Goal: Information Seeking & Learning: Find specific page/section

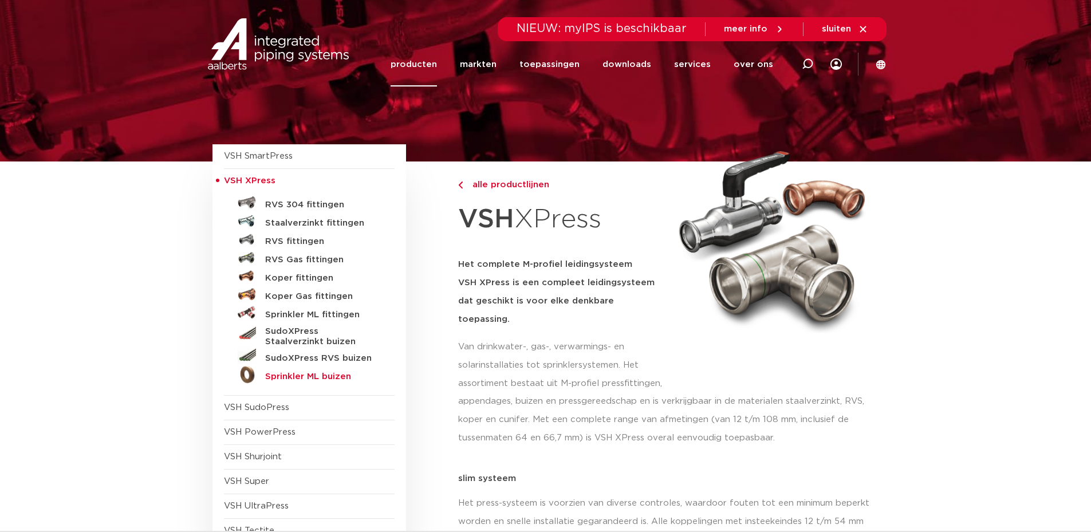
scroll to position [57, 0]
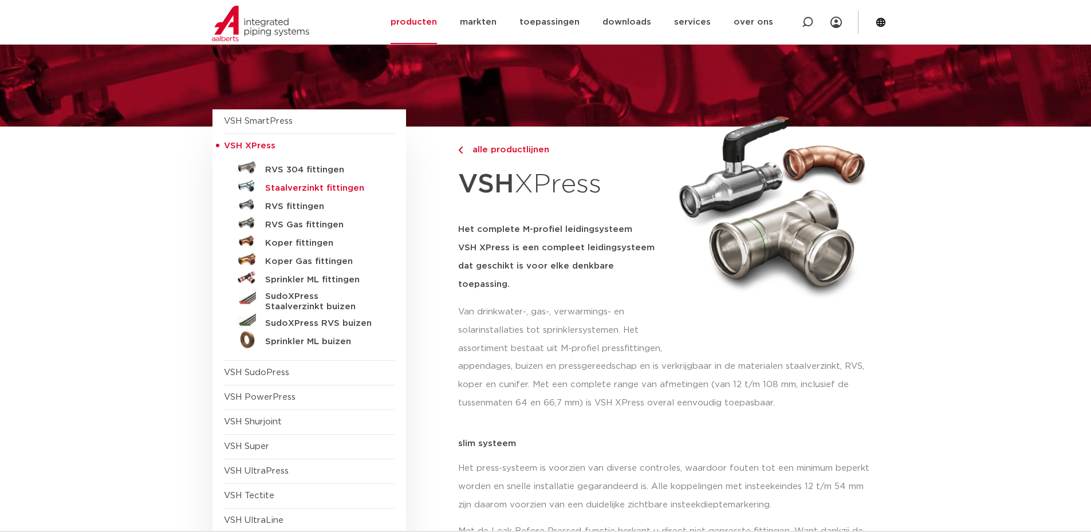
click at [324, 187] on h5 "Staalverzinkt fittingen" at bounding box center [321, 188] width 113 height 10
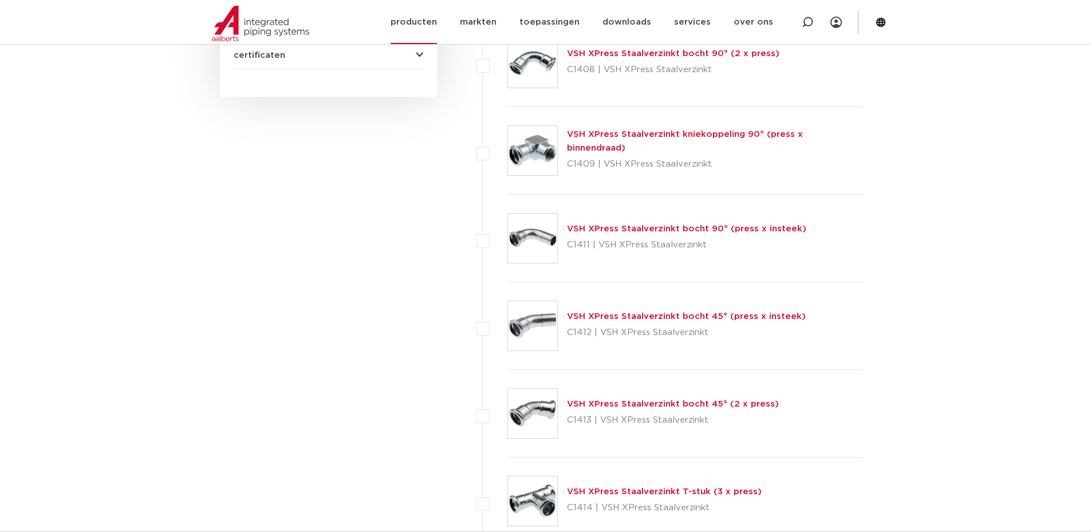
scroll to position [744, 0]
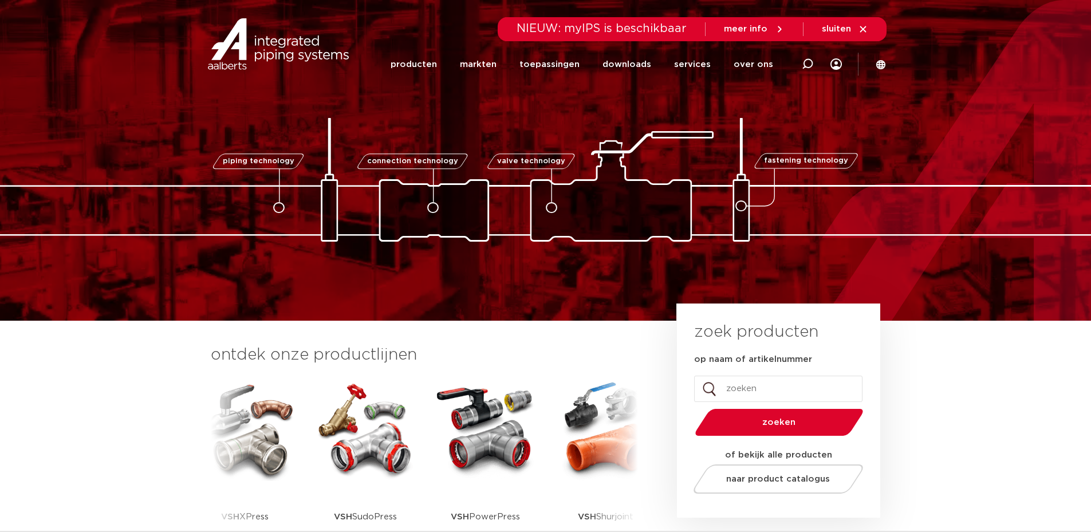
drag, startPoint x: 81, startPoint y: 414, endPoint x: 24, endPoint y: 526, distance: 125.2
click at [81, 415] on section "ontdek onze productlijnen VSH SmartPress VSH XPress VSH SudoPress VSH PowerPres…" at bounding box center [545, 456] width 1091 height 270
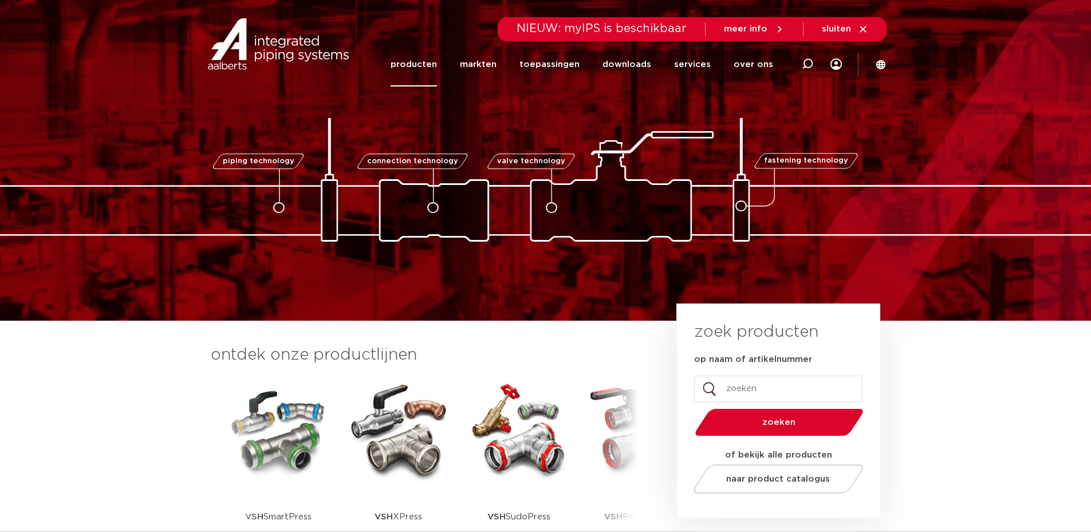
click at [426, 61] on link "producten" at bounding box center [413, 64] width 46 height 44
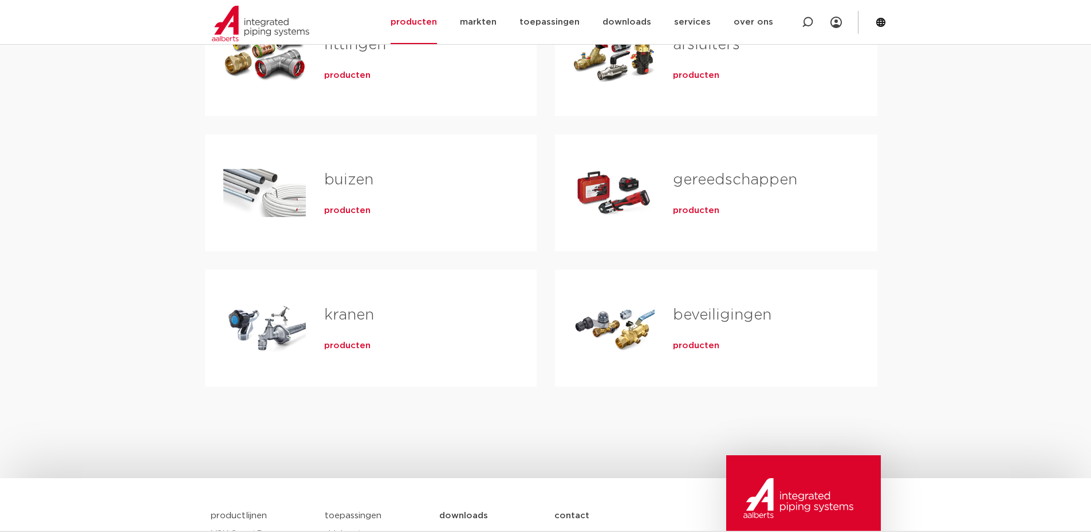
scroll to position [229, 0]
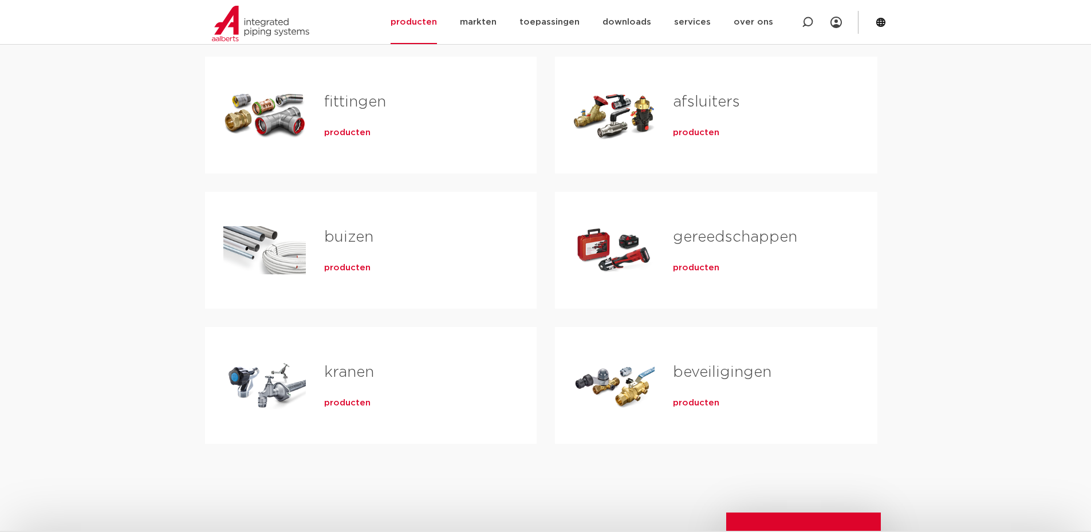
click at [353, 128] on span "producten" at bounding box center [347, 132] width 46 height 11
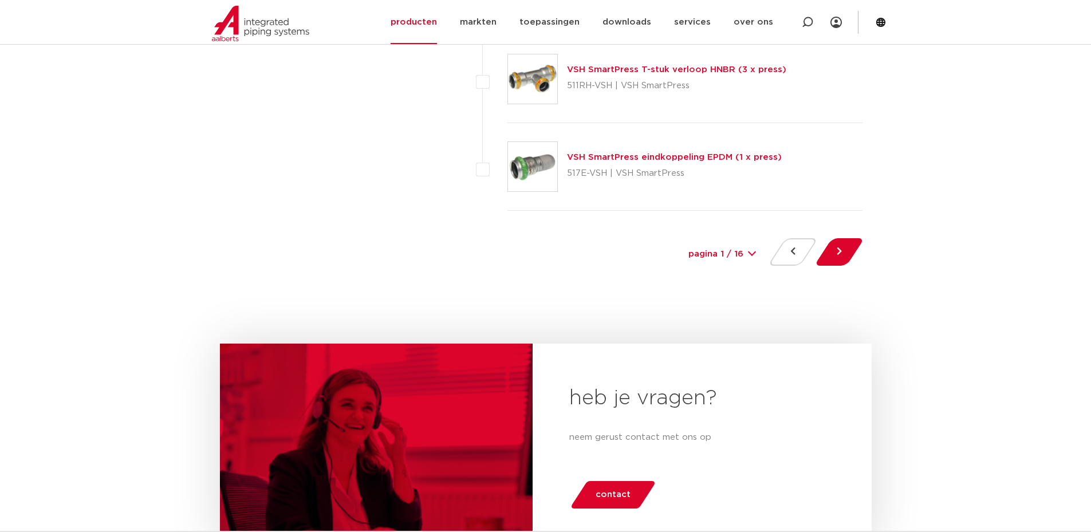
scroll to position [5268, 0]
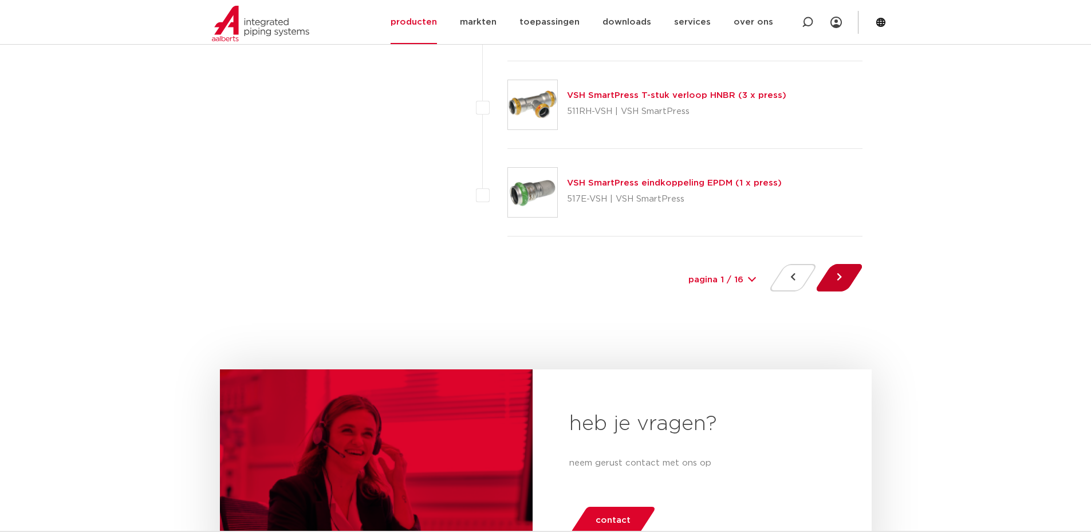
click at [834, 278] on button at bounding box center [839, 277] width 33 height 27
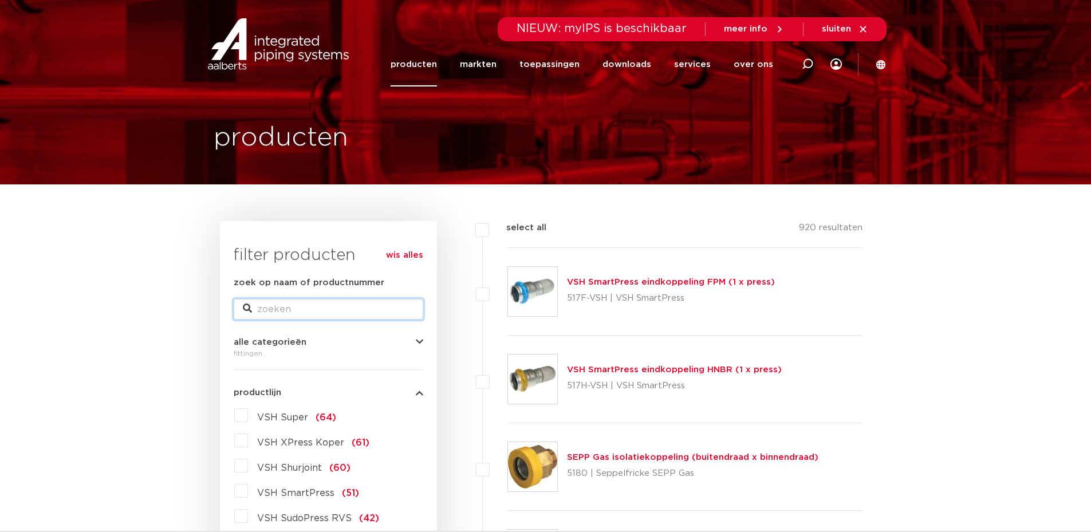
click at [281, 310] on input "zoek op naam of productnummer" at bounding box center [329, 309] width 190 height 21
type input "muurplaat"
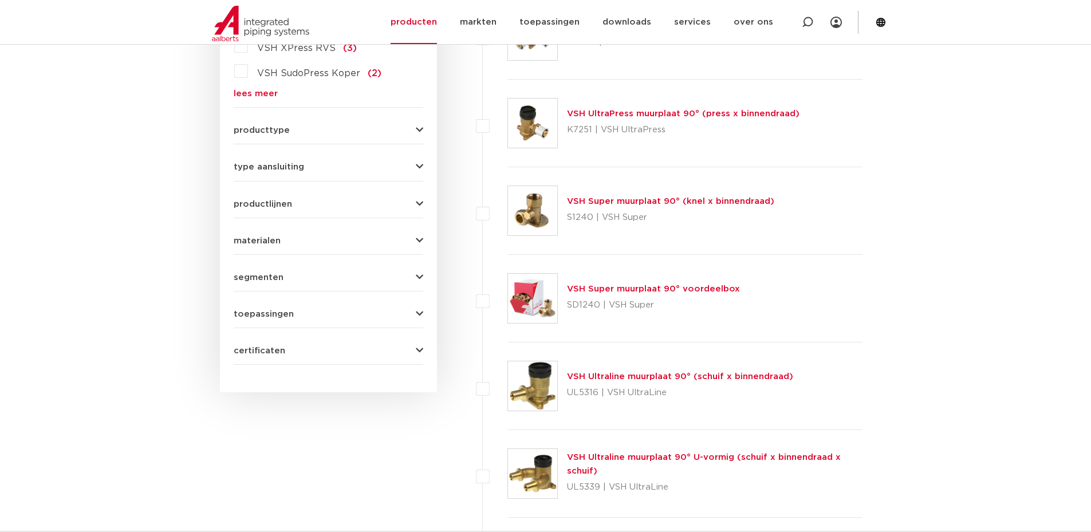
scroll to position [573, 0]
